Goal: Find specific page/section: Find specific page/section

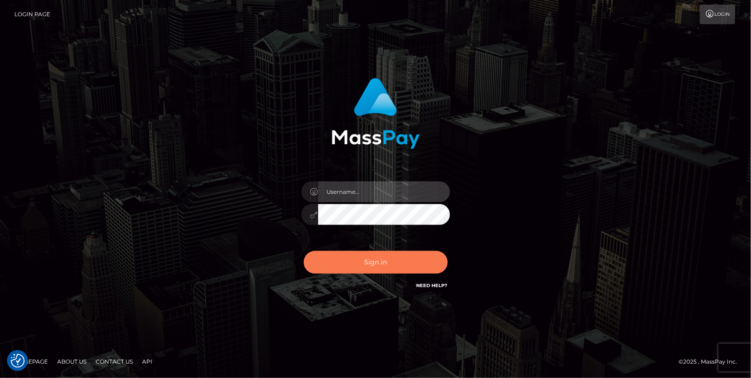
type input "[PERSON_NAME].cosmo"
click at [392, 268] on button "Sign in" at bounding box center [376, 262] width 144 height 23
type input "[PERSON_NAME].cosmo"
click at [359, 266] on button "Sign in" at bounding box center [376, 262] width 144 height 23
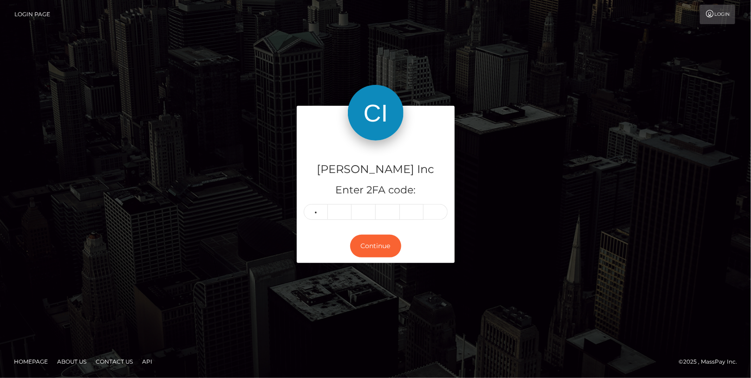
type input "3"
type input "9"
type input "3"
type input "2"
type input "1"
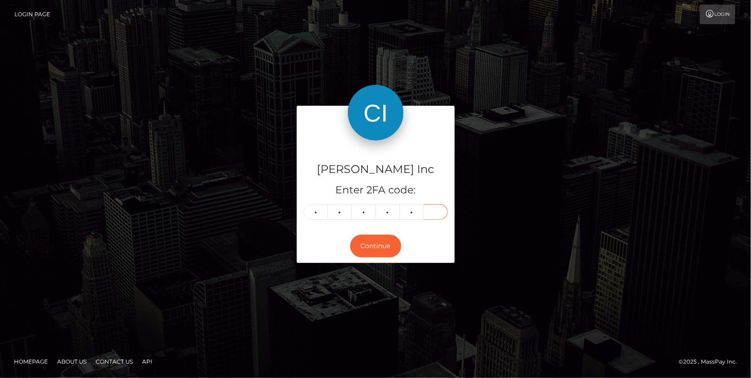
type input "7"
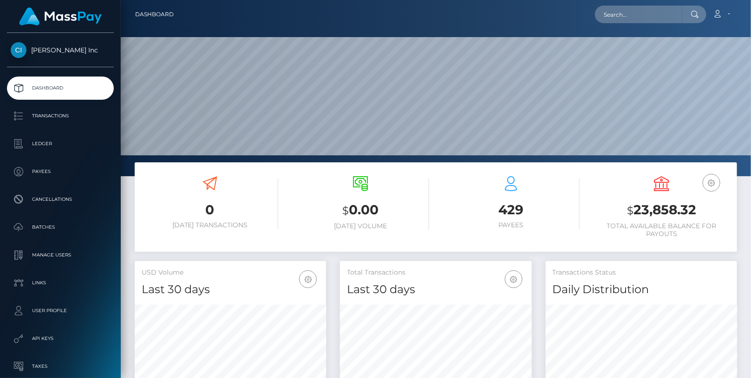
scroll to position [164, 191]
click at [657, 10] on input "text" at bounding box center [638, 15] width 87 height 18
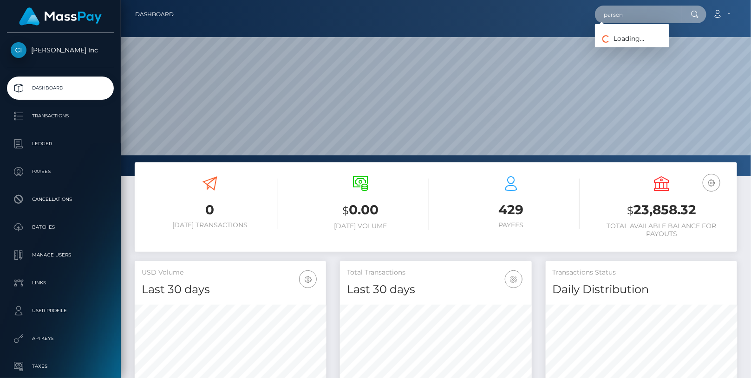
type input "parsens"
drag, startPoint x: 667, startPoint y: 19, endPoint x: 603, endPoint y: 15, distance: 64.2
click at [603, 16] on input "parsens" at bounding box center [638, 15] width 87 height 18
type input "graham"
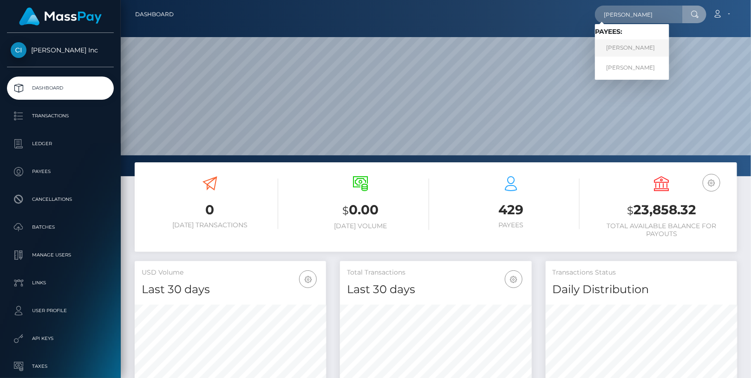
click at [650, 47] on link "Graham Parsons" at bounding box center [632, 47] width 74 height 17
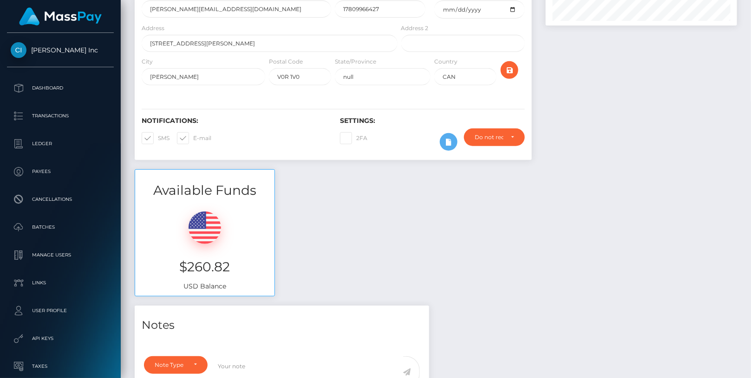
scroll to position [155, 0]
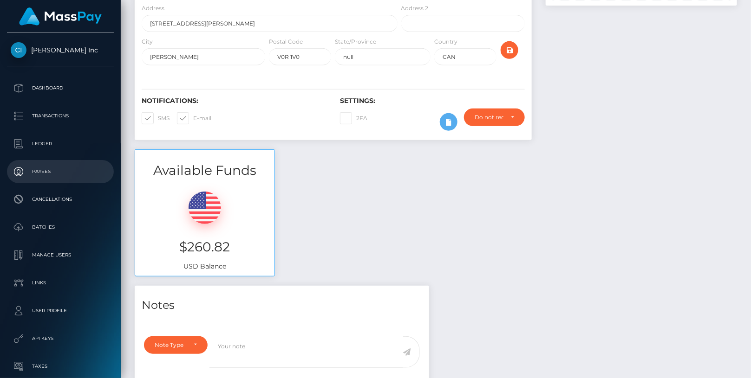
click at [55, 182] on link "Payees" at bounding box center [60, 171] width 107 height 23
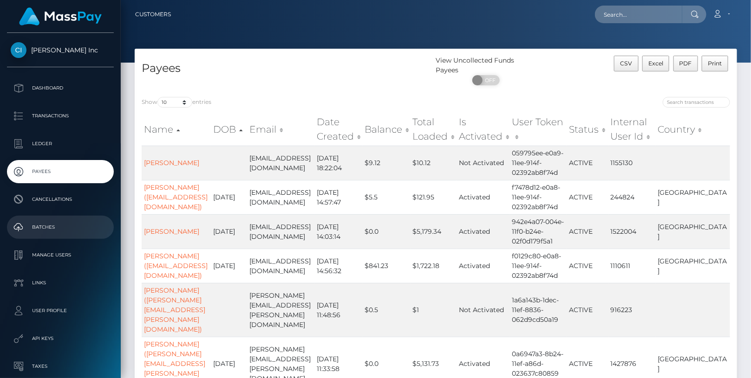
click at [55, 221] on p "Batches" at bounding box center [60, 228] width 99 height 14
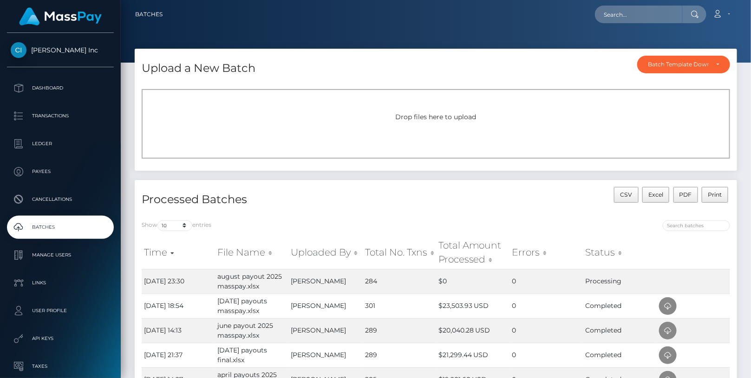
click at [78, 233] on p "Batches" at bounding box center [60, 228] width 99 height 14
click at [73, 227] on p "Batches" at bounding box center [60, 228] width 99 height 14
click at [59, 227] on p "Batches" at bounding box center [60, 228] width 99 height 14
